Goal: Find specific page/section: Find specific page/section

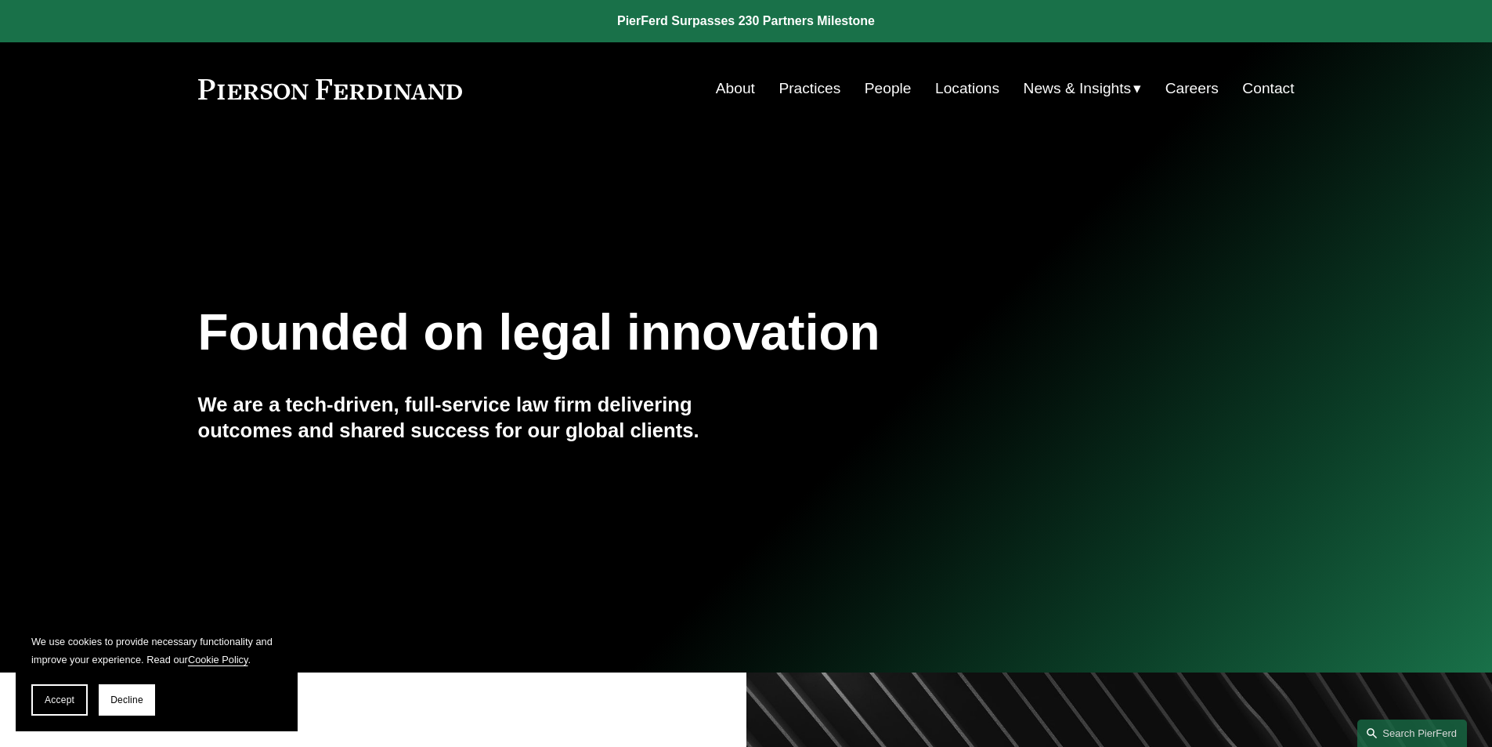
click at [877, 85] on link "People" at bounding box center [888, 89] width 47 height 30
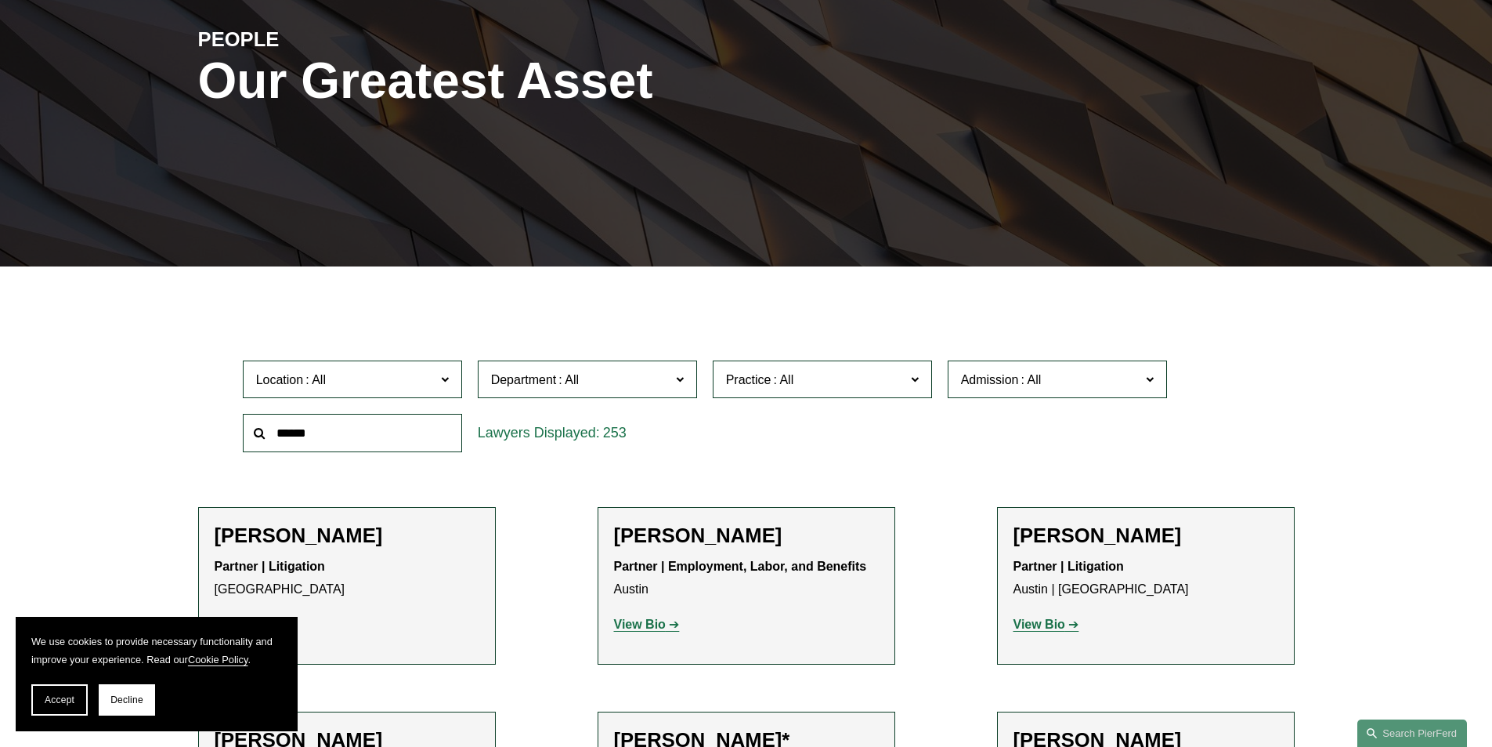
scroll to position [235, 0]
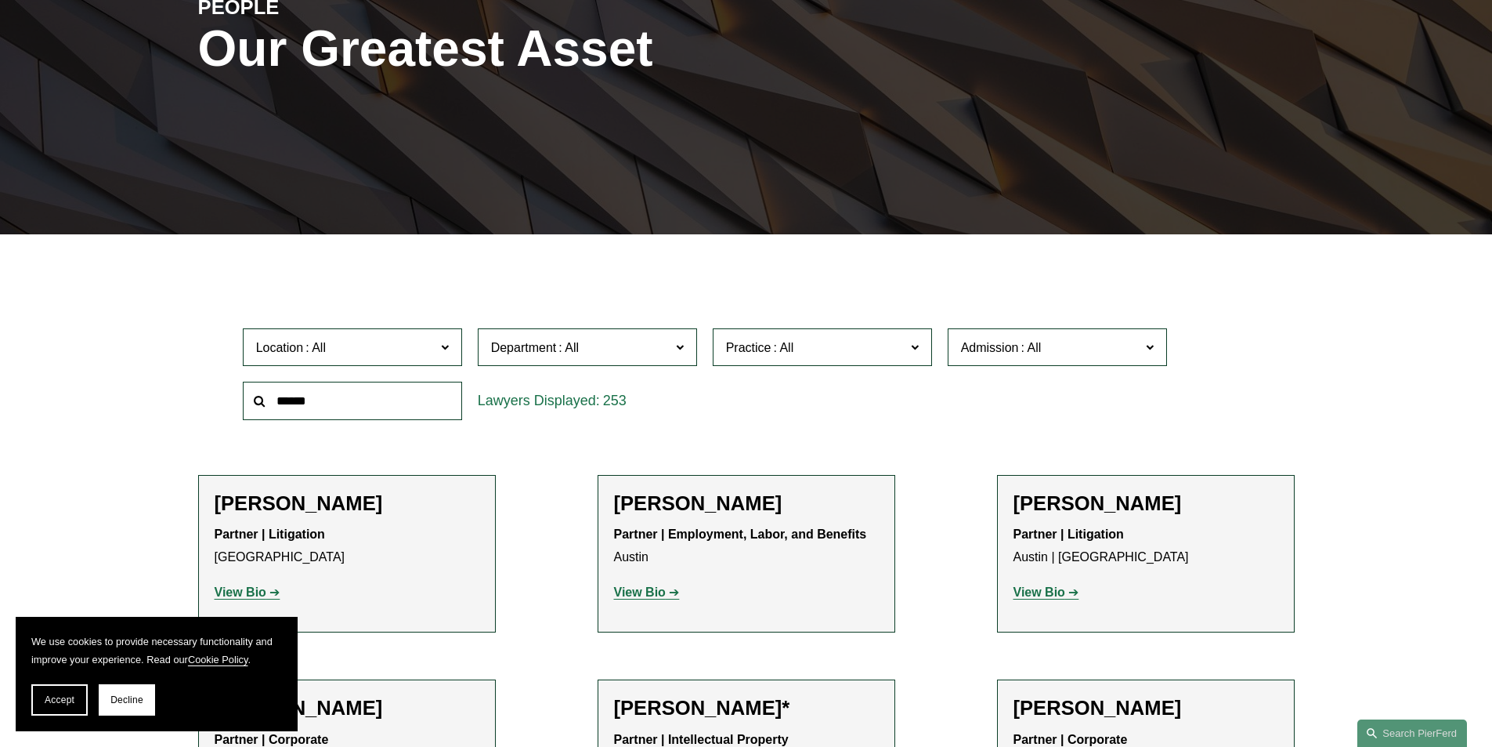
click at [685, 345] on label "Department" at bounding box center [587, 347] width 219 height 38
click at [0, 0] on link "Corporate" at bounding box center [0, 0] width 0 height 0
click at [685, 348] on label "Department Corporate" at bounding box center [587, 347] width 219 height 38
click at [0, 0] on link "Corporate" at bounding box center [0, 0] width 0 height 0
click at [1096, 350] on span "Admission" at bounding box center [1050, 347] width 179 height 21
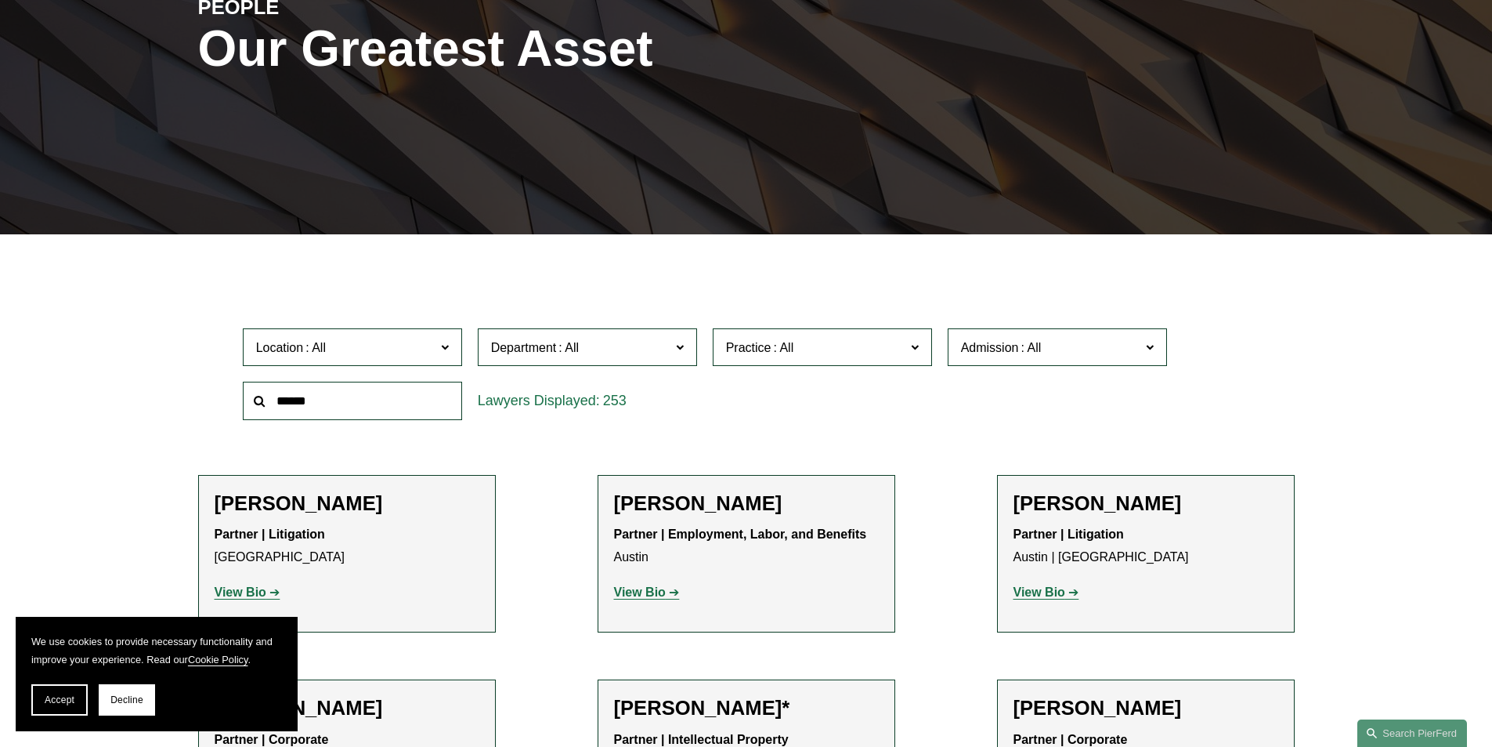
click at [1096, 350] on span "Admission" at bounding box center [1050, 347] width 179 height 21
click at [382, 353] on span "Location" at bounding box center [345, 347] width 179 height 21
click at [512, 343] on span "Department" at bounding box center [524, 347] width 66 height 13
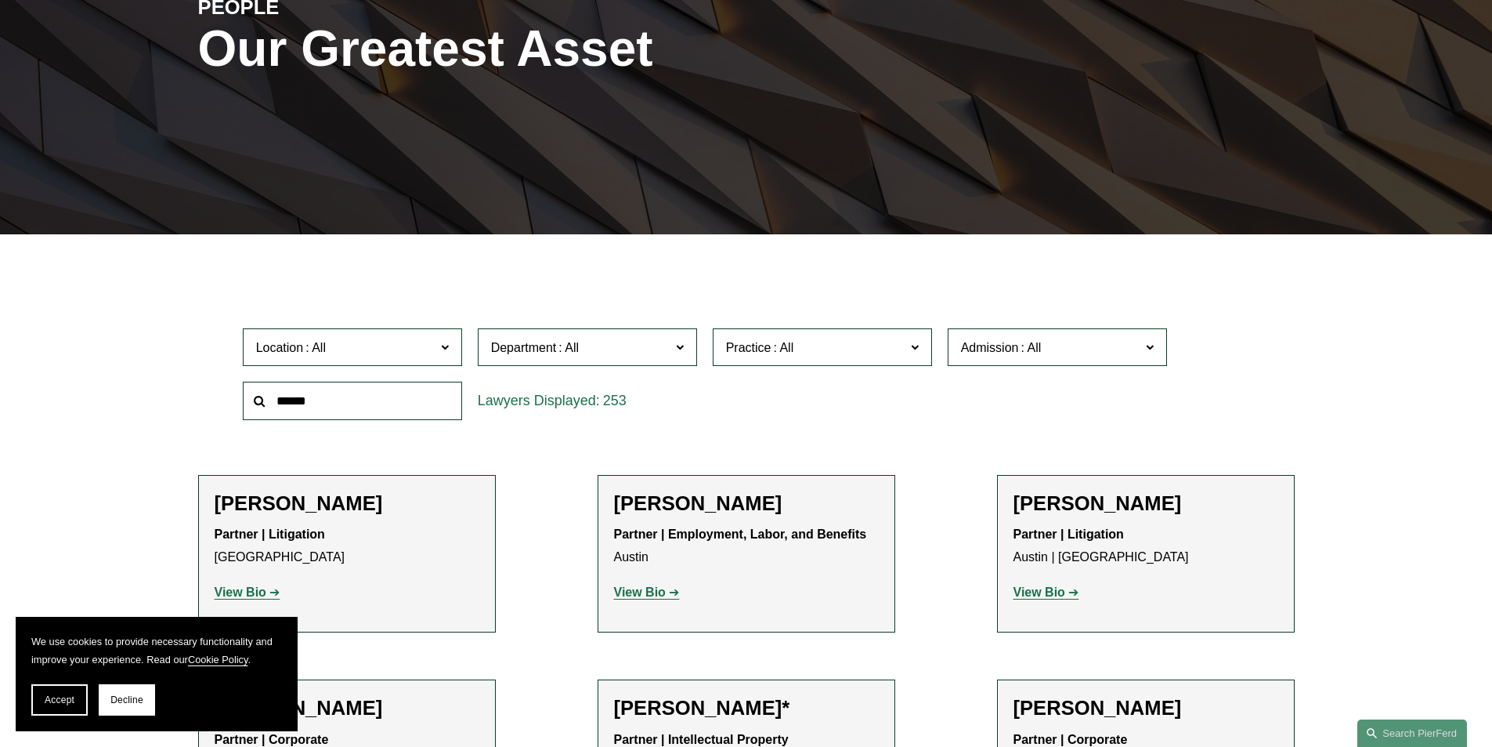
click at [761, 347] on span "Practice" at bounding box center [748, 347] width 45 height 13
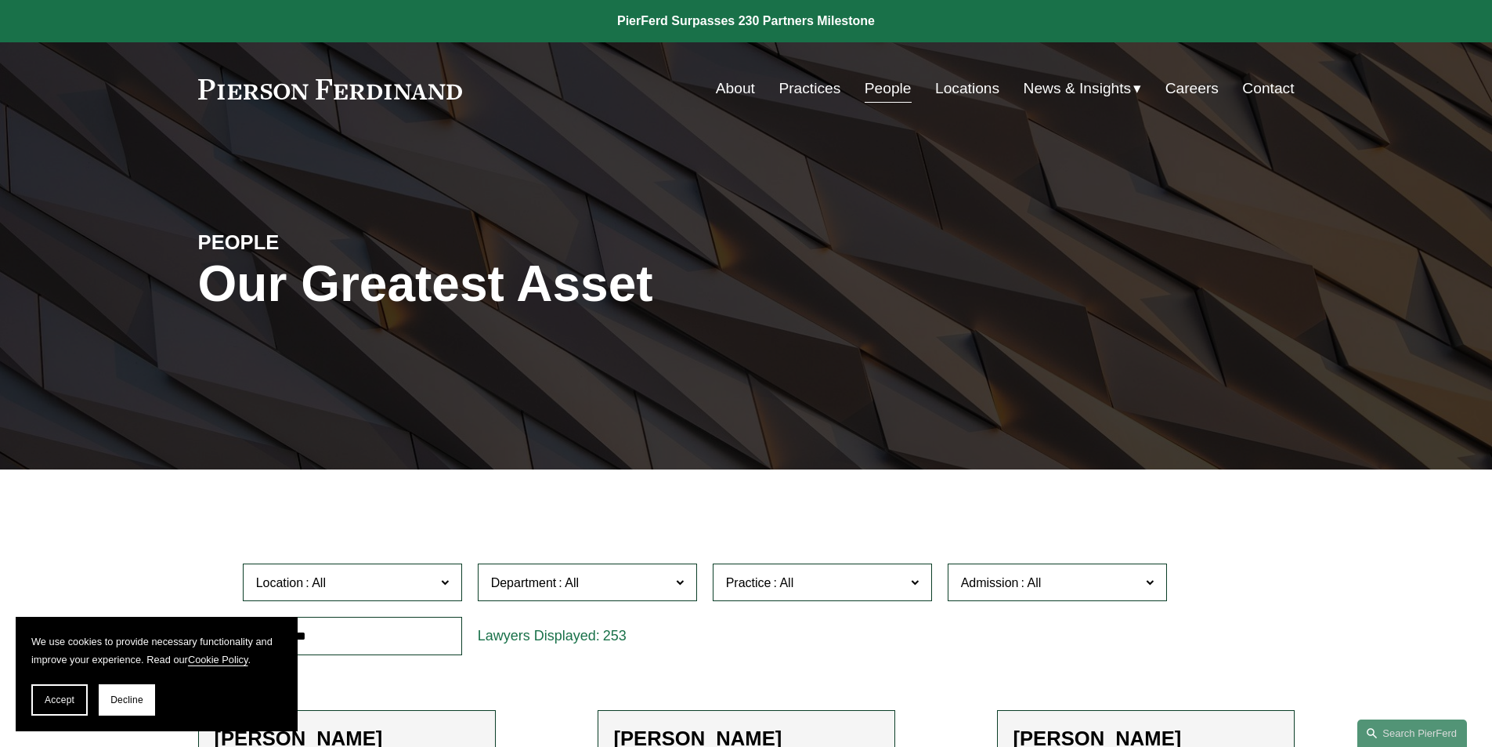
scroll to position [16099, 0]
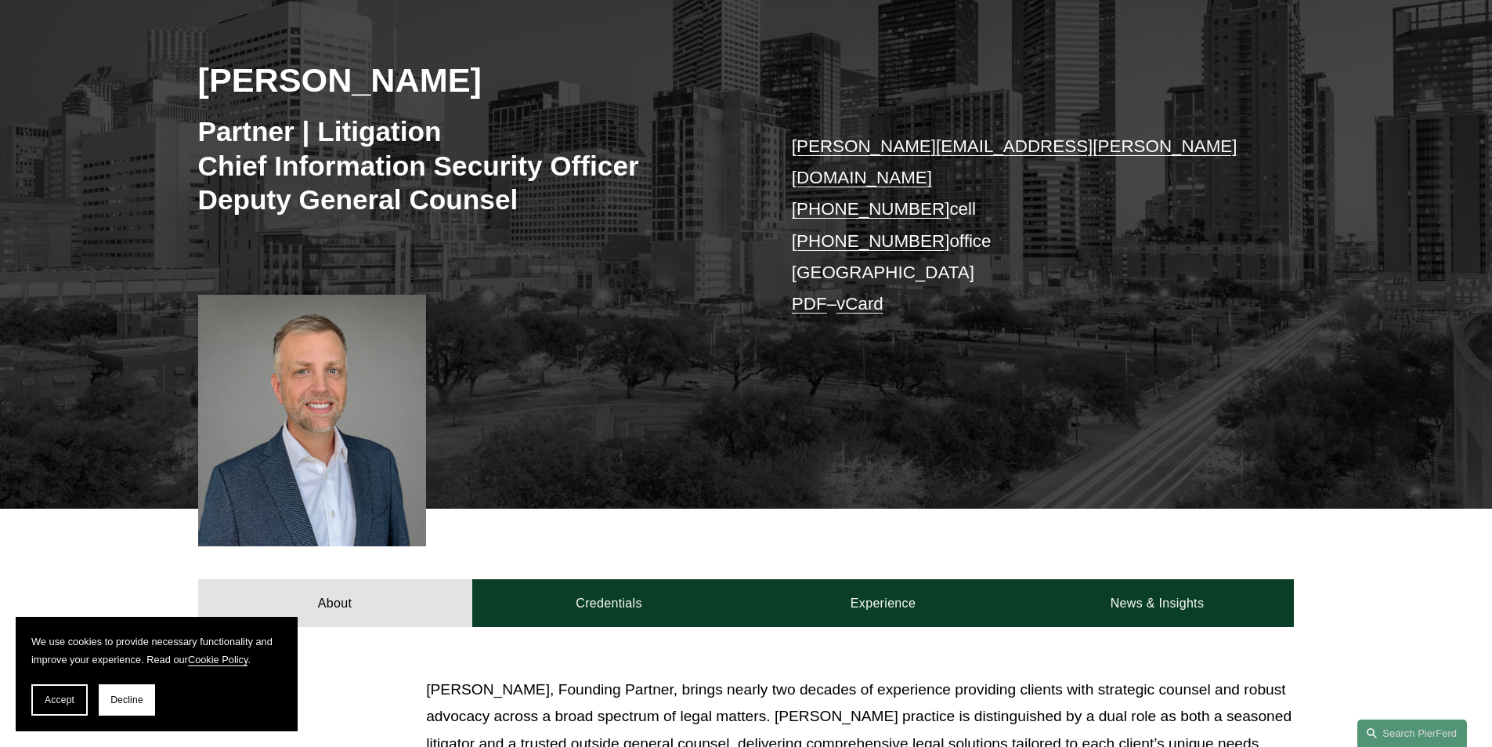
scroll to position [183, 0]
